Goal: Information Seeking & Learning: Check status

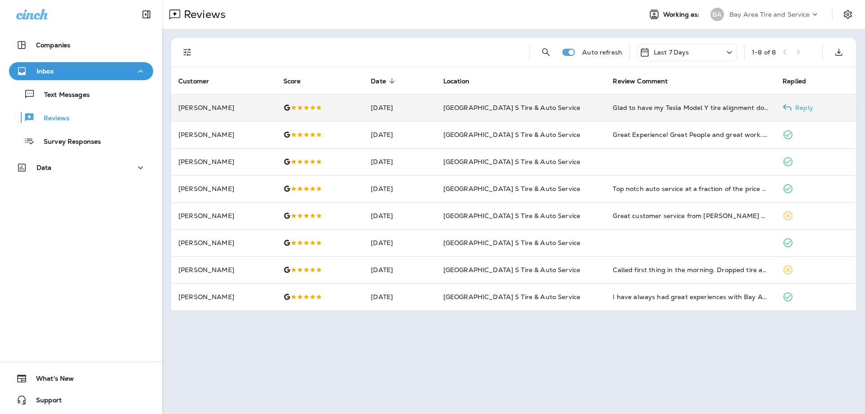
click at [763, 109] on div "Glad to have my Tesla Model Y tire alignment done!" at bounding box center [690, 107] width 155 height 9
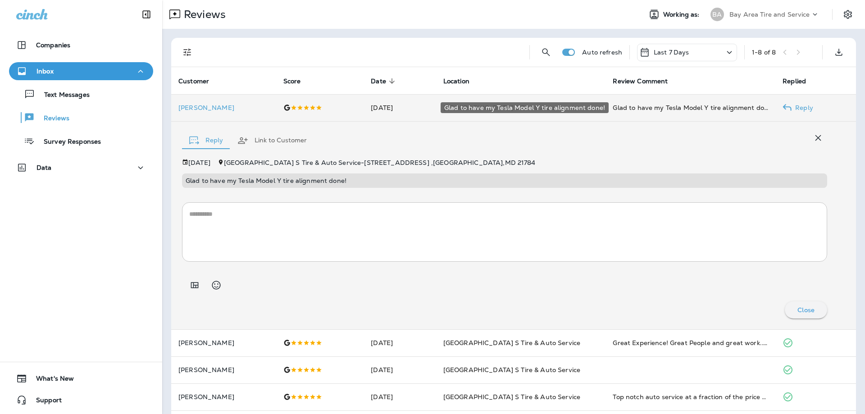
click at [707, 109] on div "Glad to have my Tesla Model Y tire alignment done!" at bounding box center [690, 107] width 155 height 9
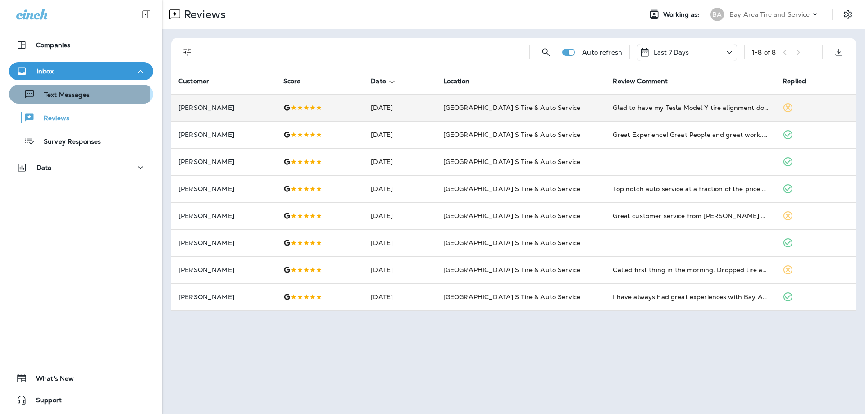
click at [59, 90] on div "Text Messages" at bounding box center [51, 94] width 77 height 14
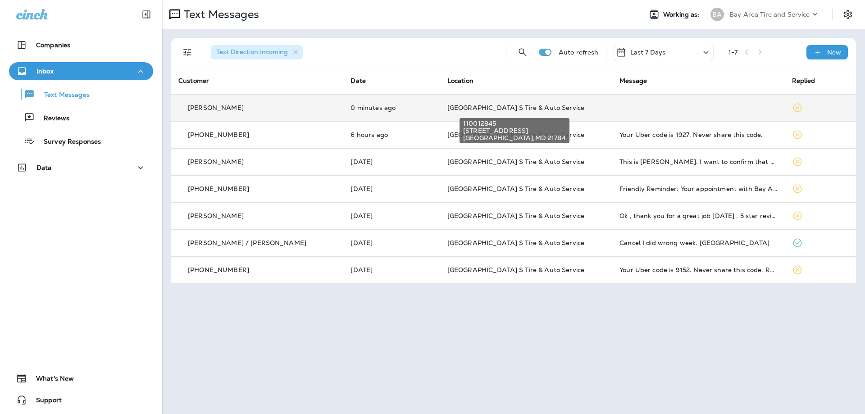
click at [453, 108] on span "[GEOGRAPHIC_DATA] S Tire & Auto Service" at bounding box center [516, 108] width 137 height 8
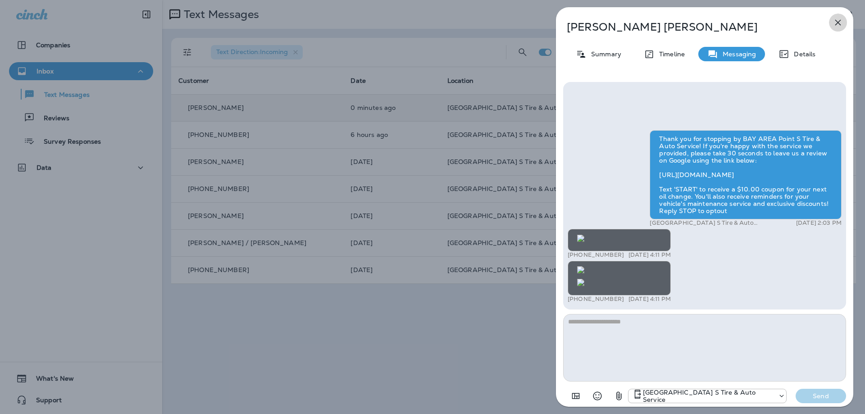
click at [837, 23] on icon "button" at bounding box center [838, 22] width 11 height 11
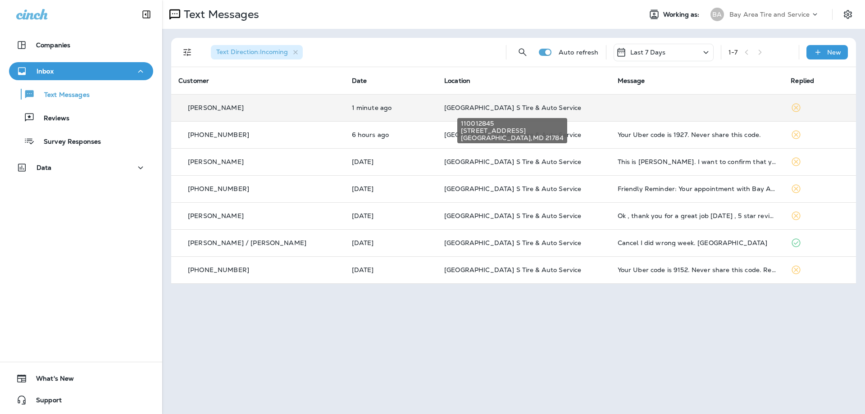
click at [447, 109] on span "[GEOGRAPHIC_DATA] S Tire & Auto Service" at bounding box center [512, 108] width 137 height 8
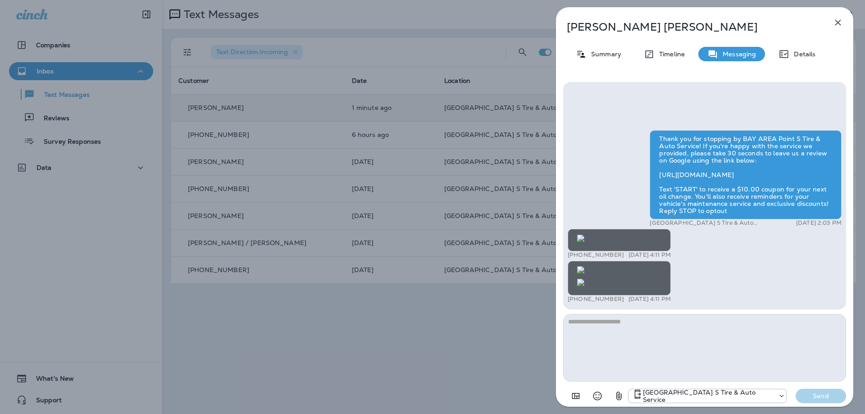
scroll to position [-270, 0]
click at [585, 266] on img at bounding box center [580, 269] width 7 height 7
click at [839, 23] on icon "button" at bounding box center [839, 23] width 6 height 6
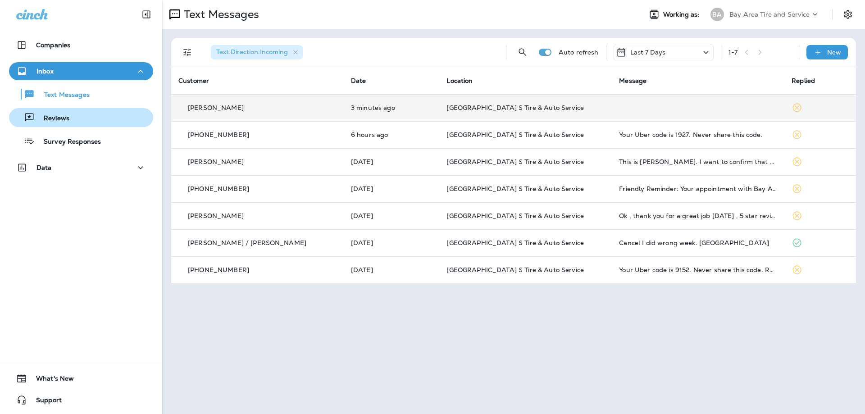
click at [59, 119] on p "Reviews" at bounding box center [52, 118] width 35 height 9
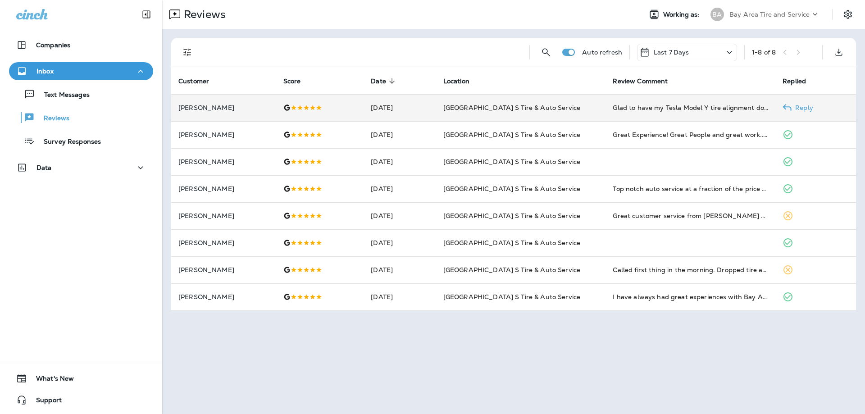
click at [767, 108] on div "Glad to have my Tesla Model Y tire alignment done!" at bounding box center [690, 107] width 155 height 9
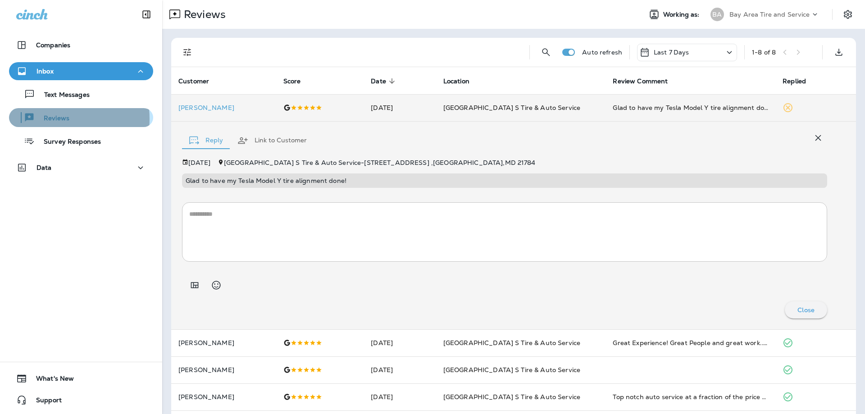
click at [49, 119] on p "Reviews" at bounding box center [52, 118] width 35 height 9
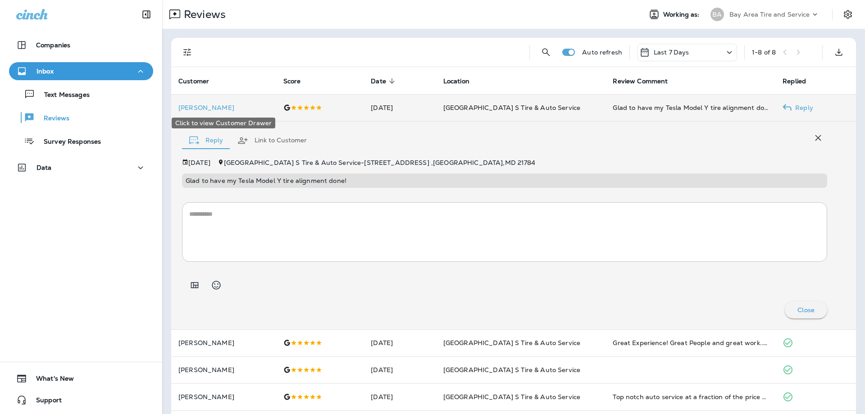
click at [203, 107] on p "[PERSON_NAME]" at bounding box center [223, 107] width 91 height 7
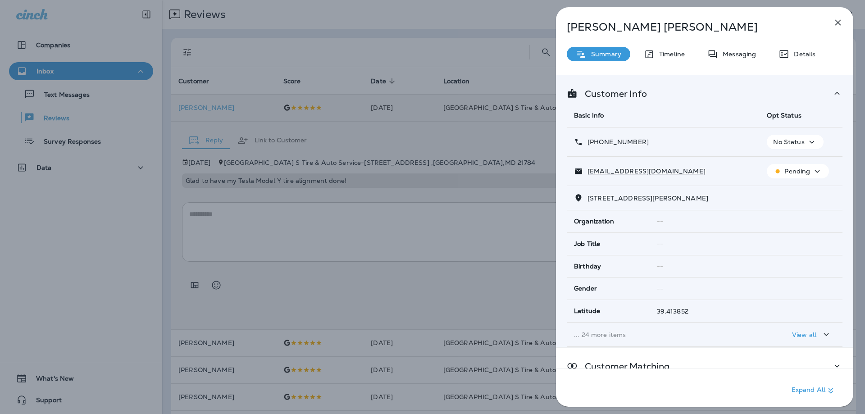
click at [835, 21] on icon "button" at bounding box center [838, 22] width 11 height 11
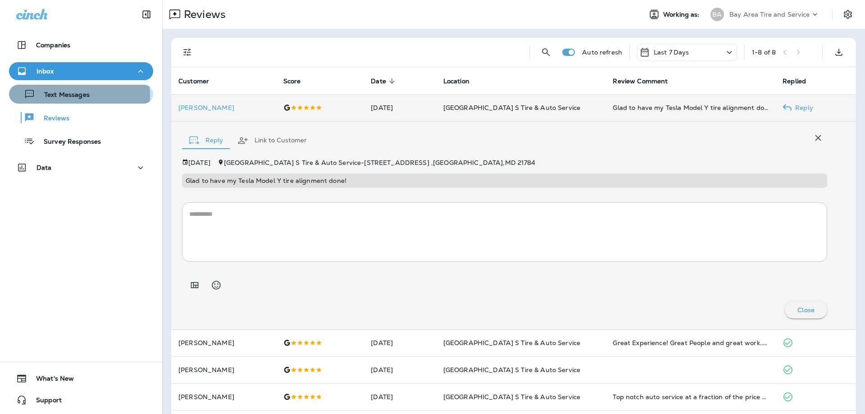
click at [51, 96] on p "Text Messages" at bounding box center [62, 95] width 55 height 9
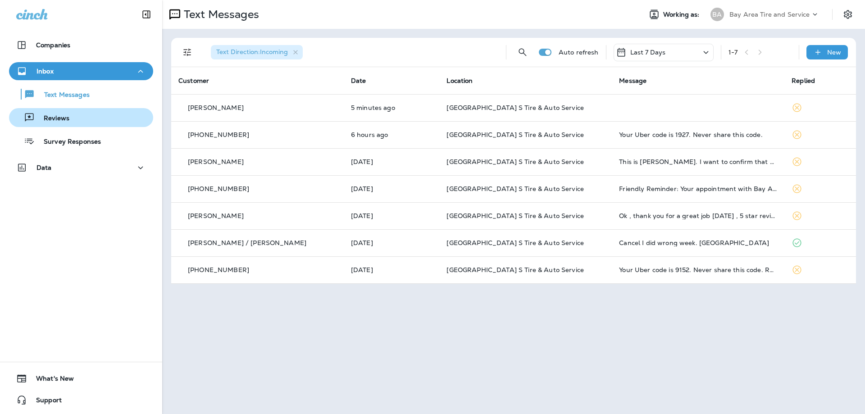
click at [52, 119] on p "Reviews" at bounding box center [52, 118] width 35 height 9
